Goal: Navigation & Orientation: Find specific page/section

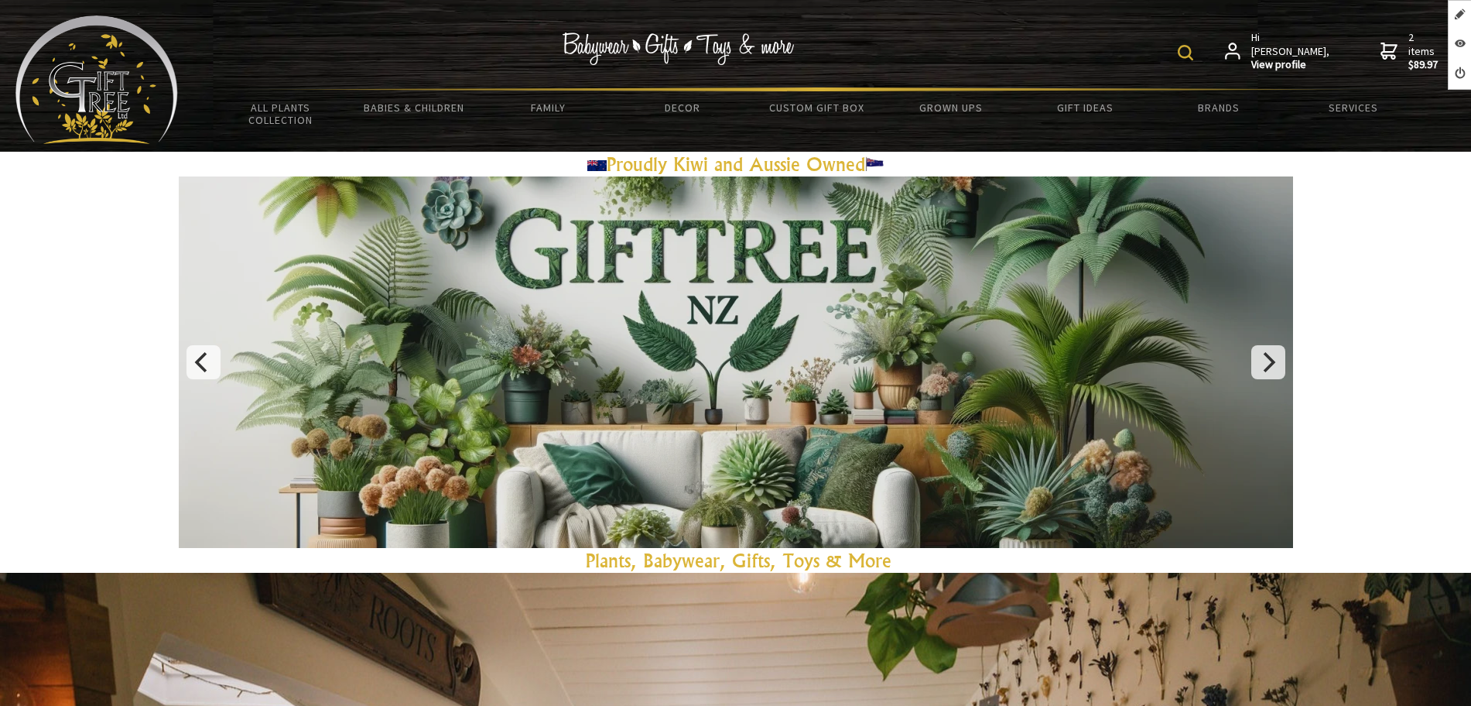
scroll to position [1160, 0]
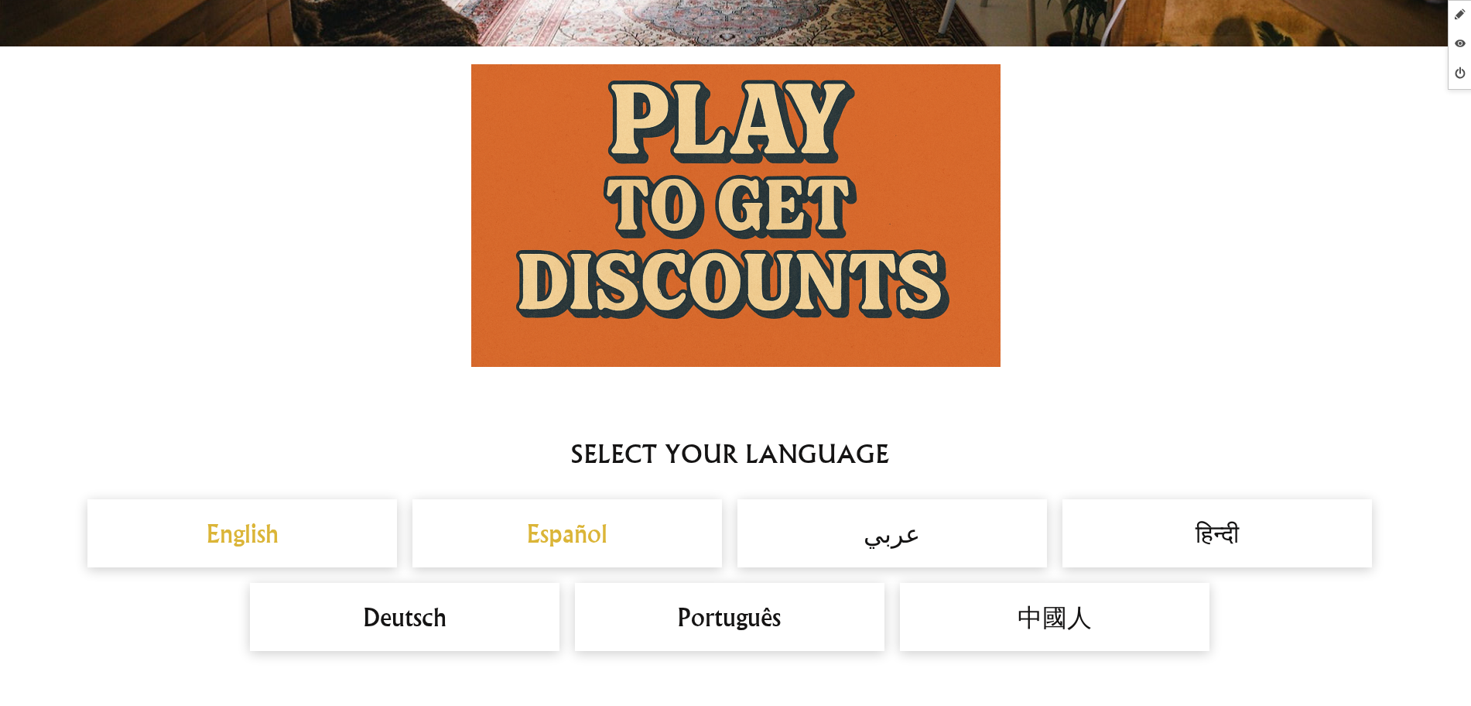
drag, startPoint x: 0, startPoint y: 0, endPoint x: 711, endPoint y: 194, distance: 737.0
click at [711, 194] on img at bounding box center [735, 215] width 529 height 302
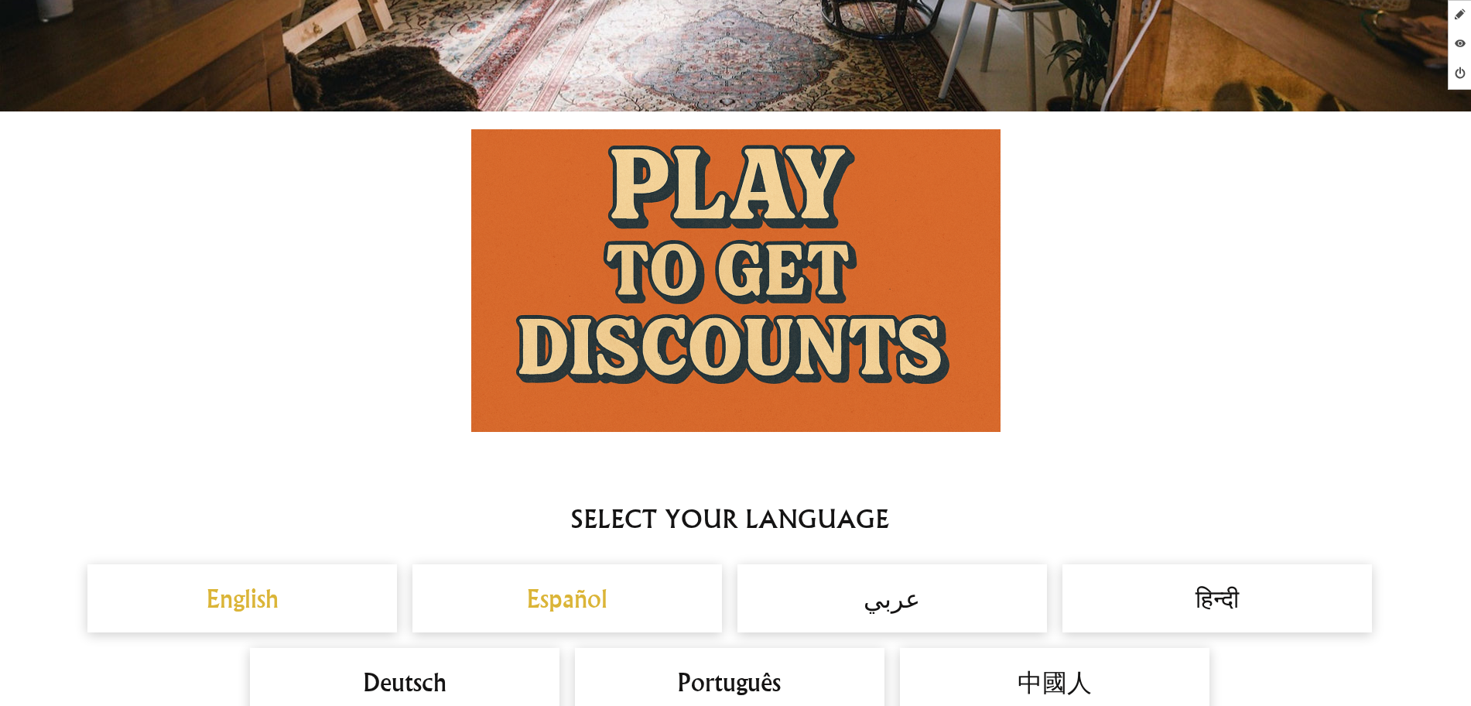
scroll to position [1064, 0]
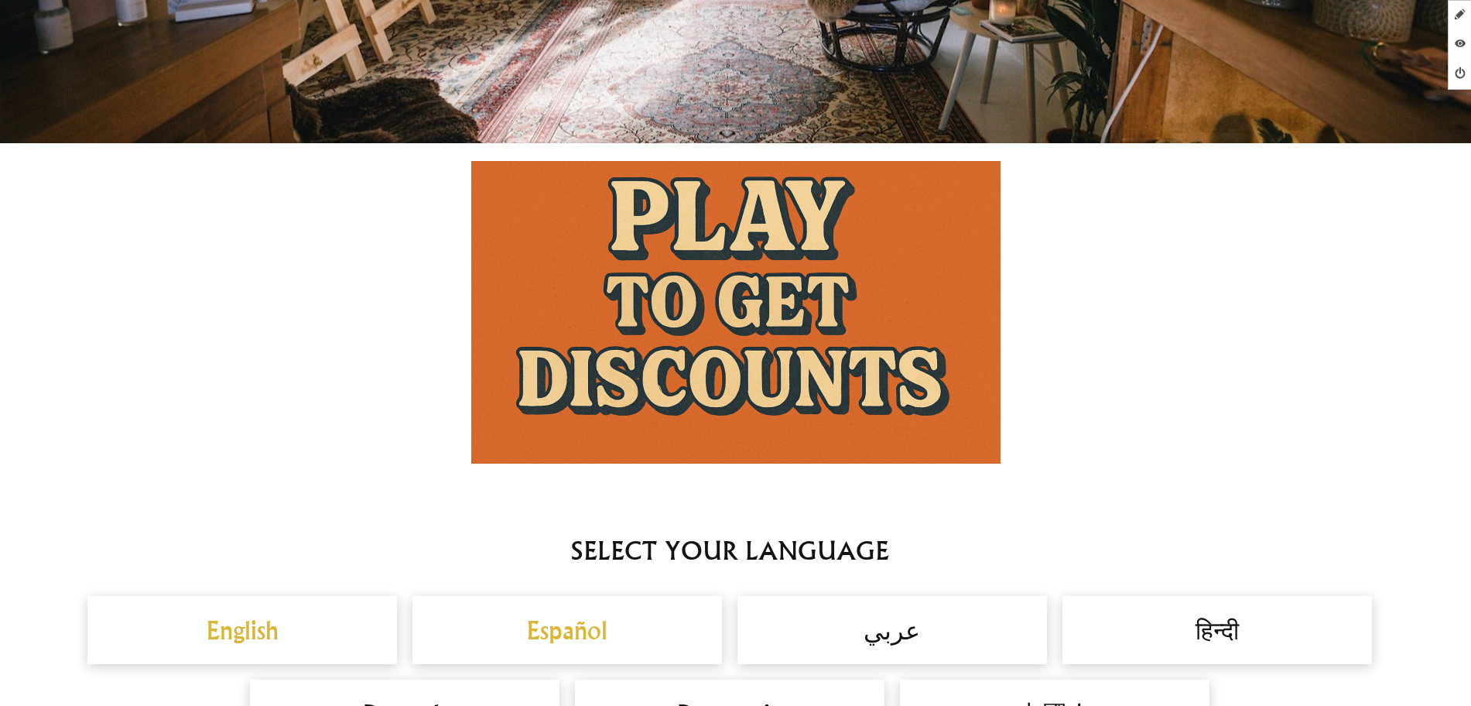
click at [567, 311] on img at bounding box center [735, 312] width 529 height 302
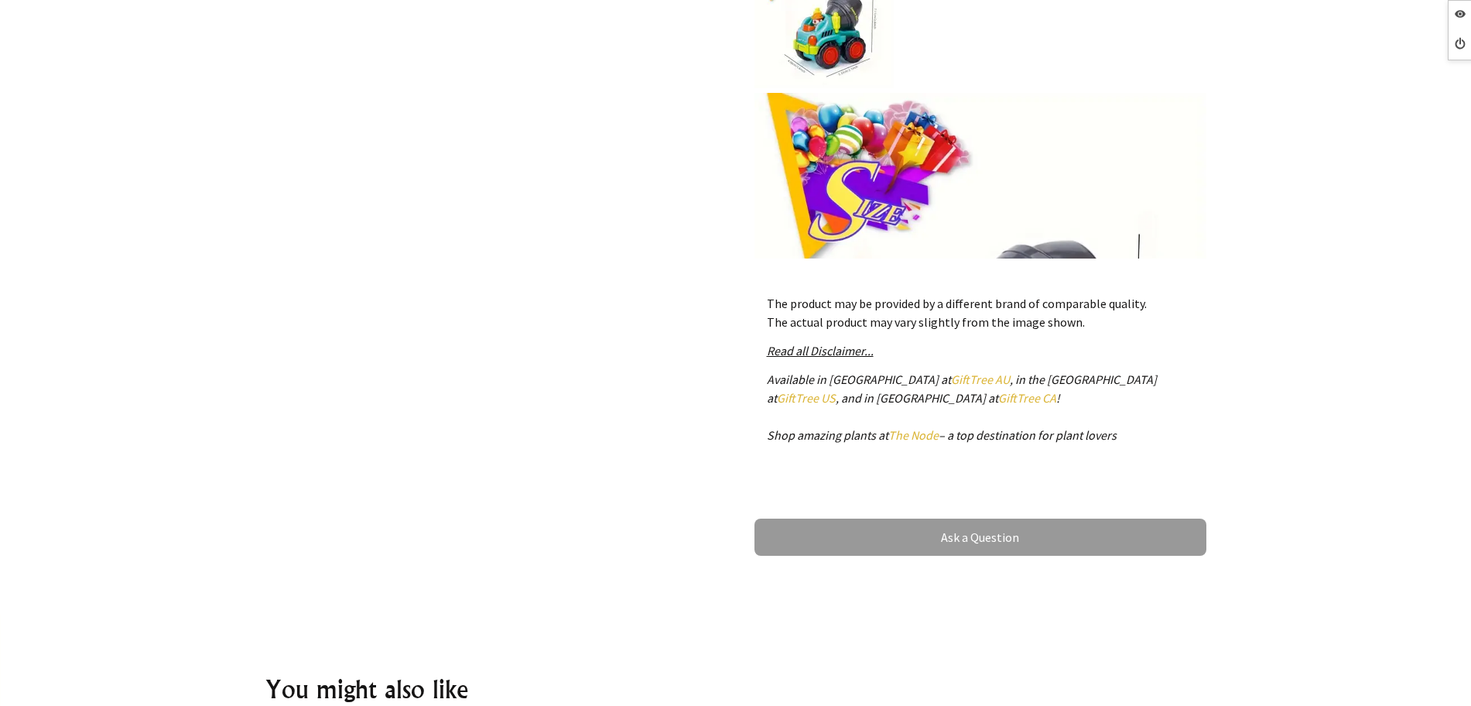
scroll to position [1064, 0]
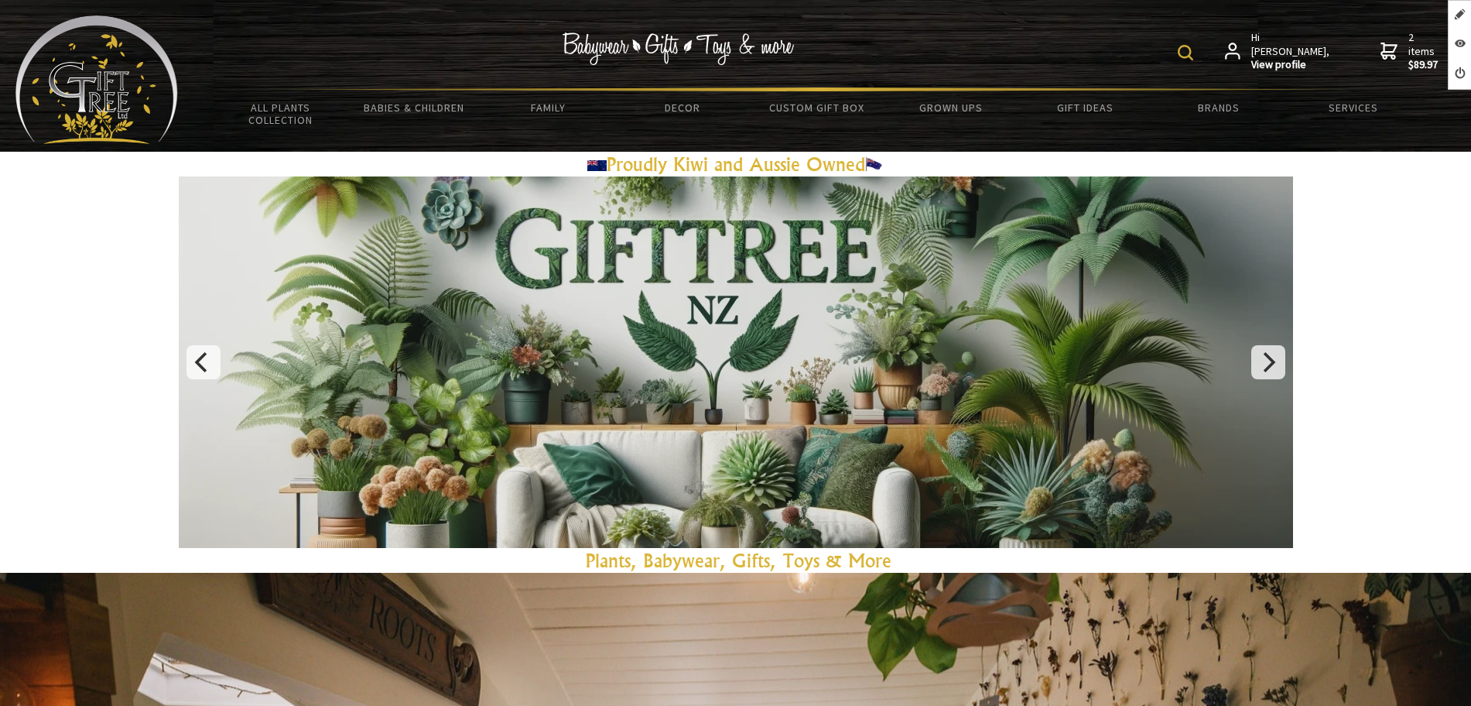
scroll to position [1160, 0]
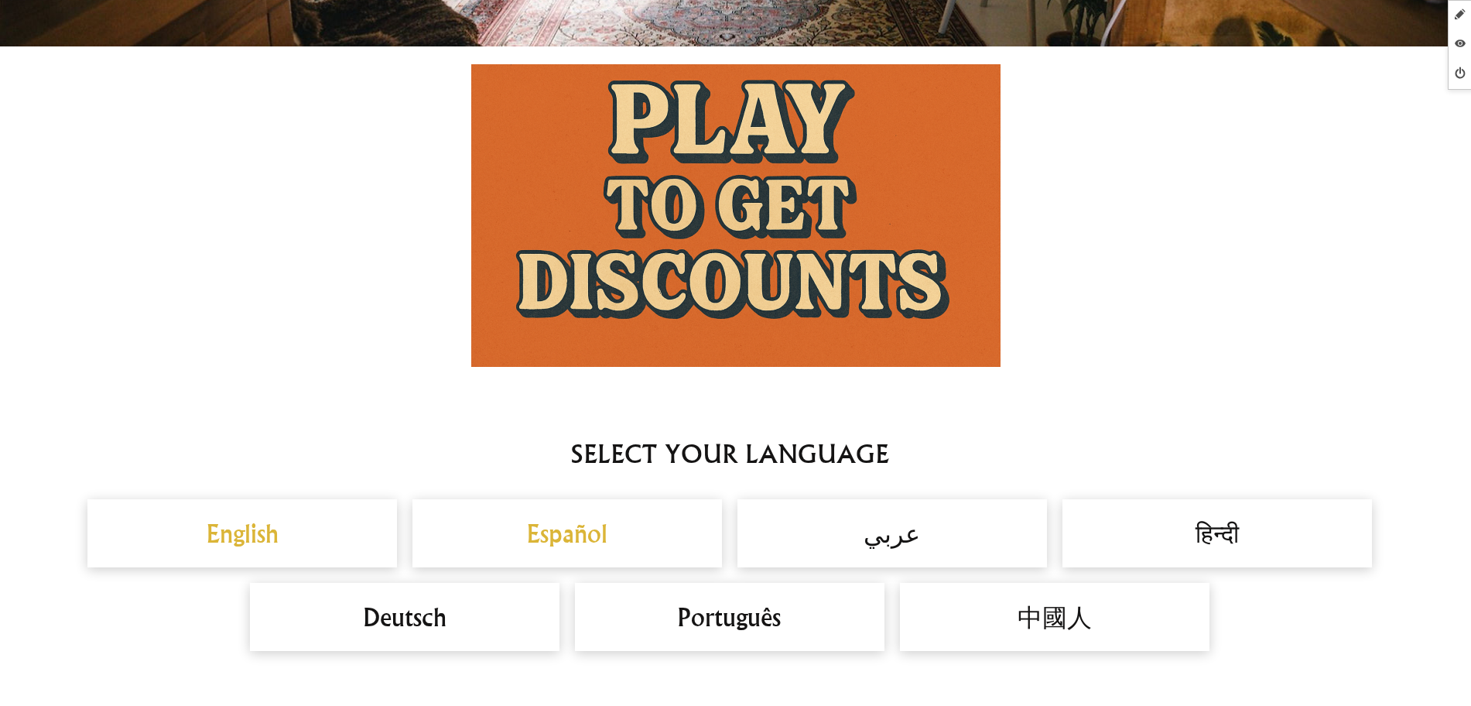
click at [729, 235] on img at bounding box center [735, 215] width 529 height 302
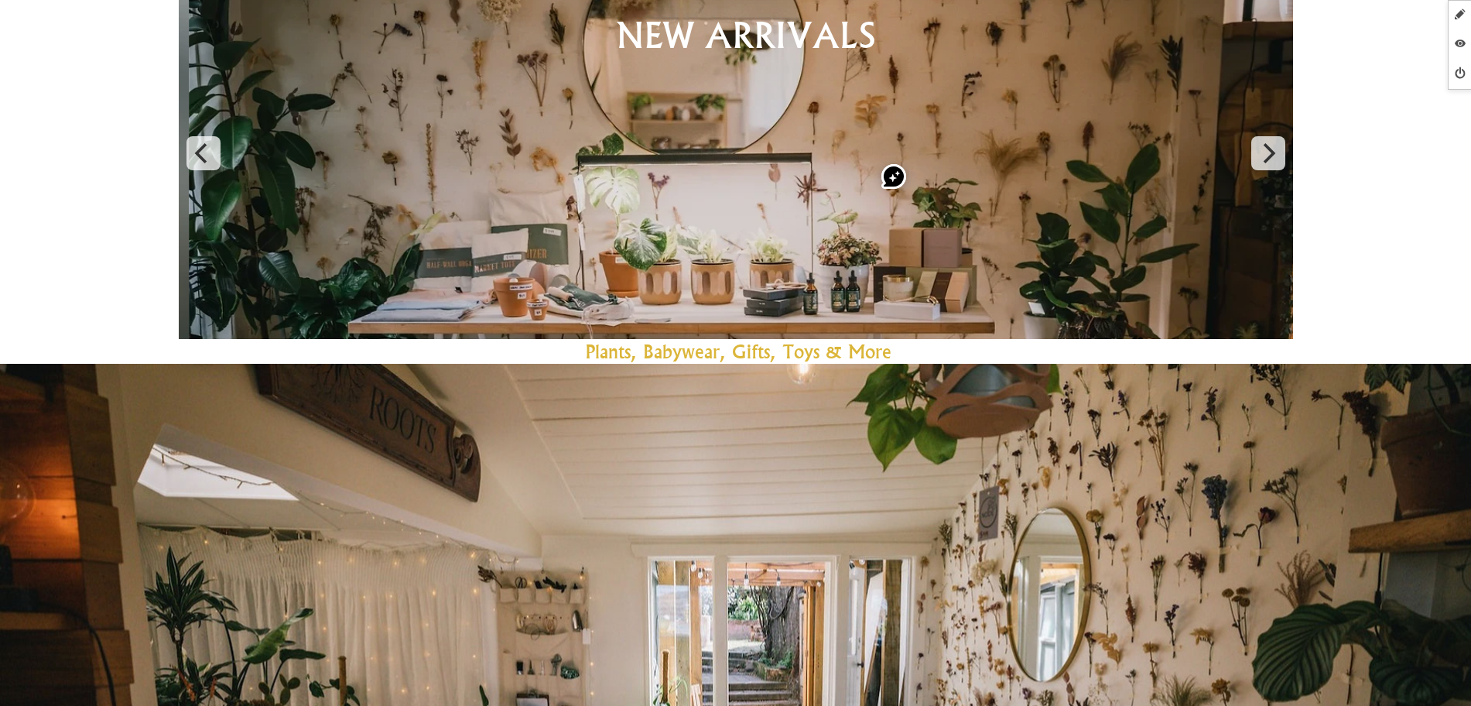
scroll to position [193, 0]
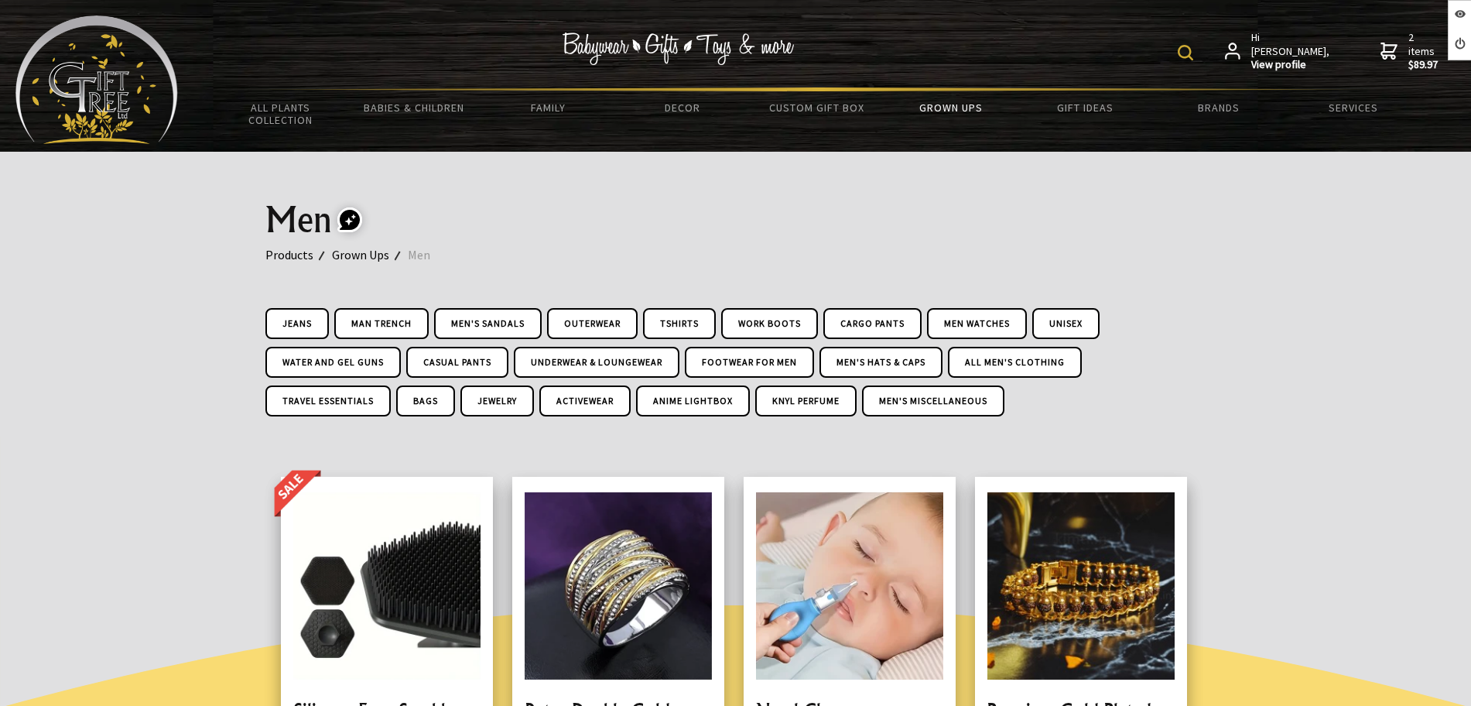
click at [339, 254] on link "Grown Ups" at bounding box center [370, 254] width 76 height 20
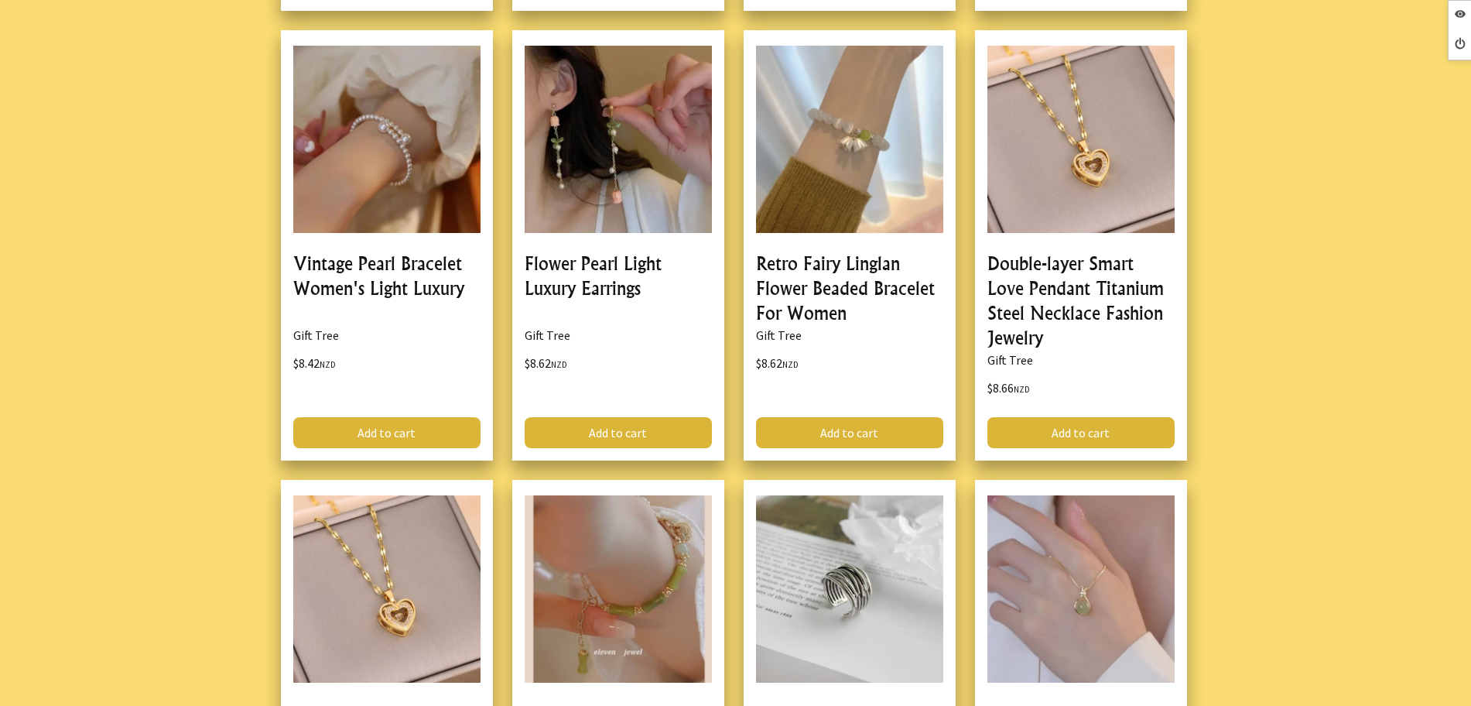
scroll to position [1450, 0]
